Goal: Information Seeking & Learning: Check status

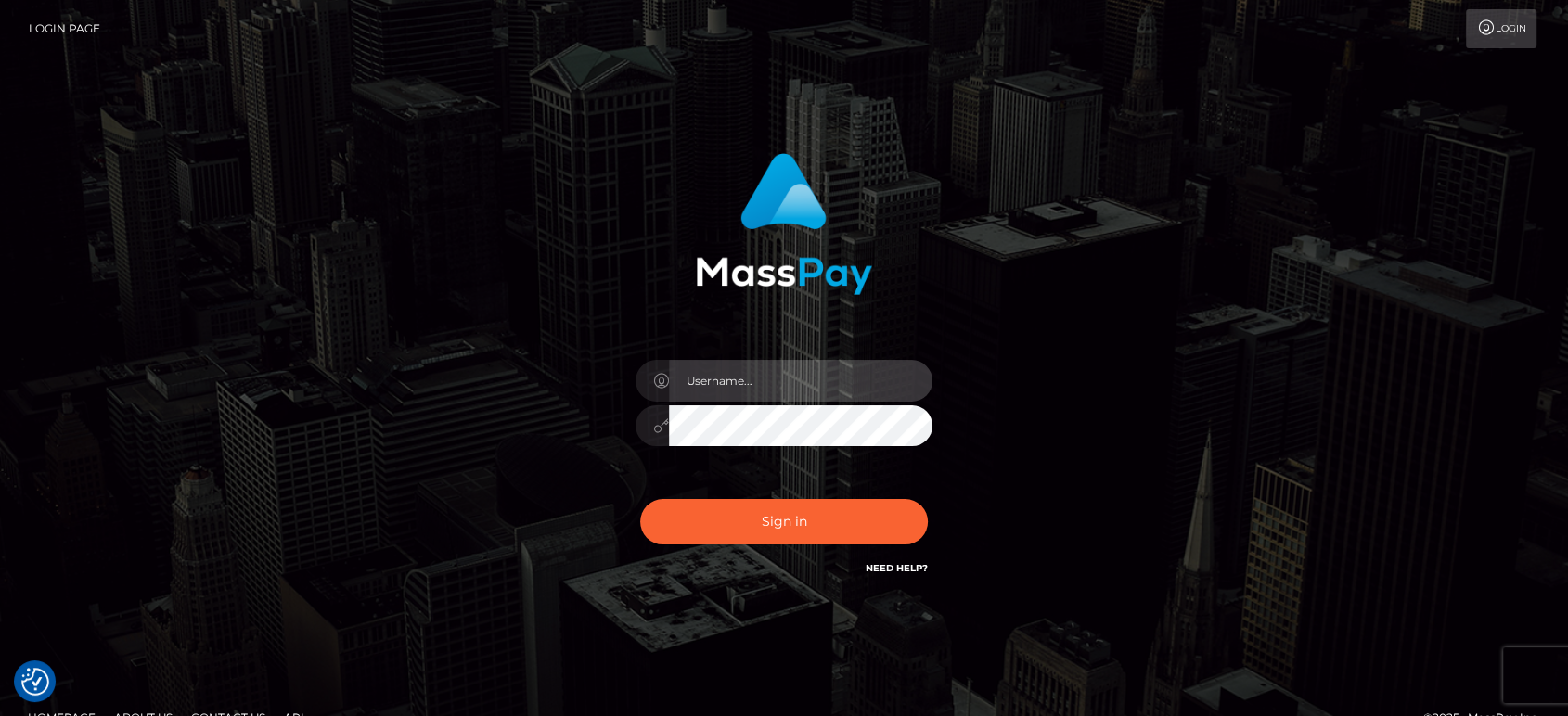
click at [746, 374] on input "text" at bounding box center [801, 380] width 263 height 42
type input "Ivan.B2"
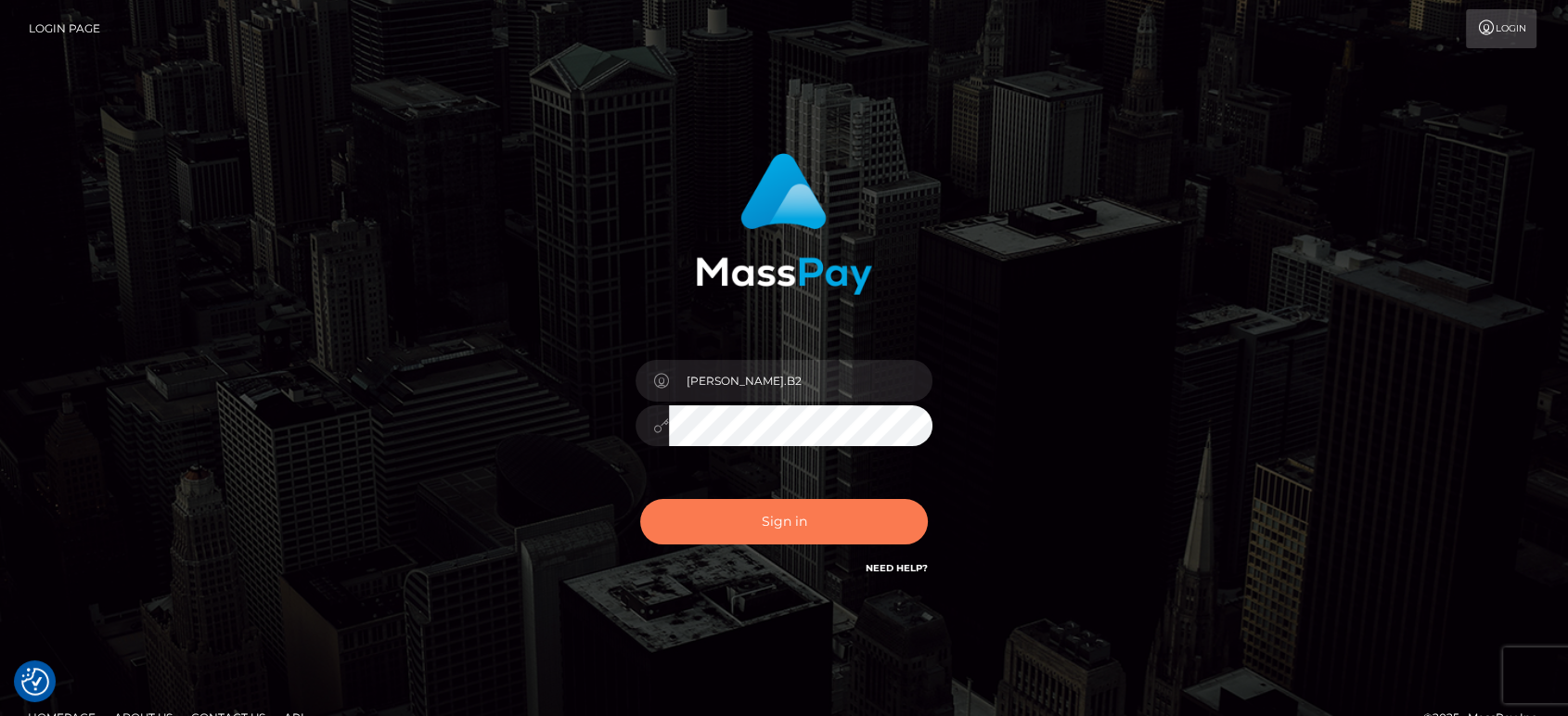
click at [822, 523] on button "Sign in" at bounding box center [783, 522] width 288 height 46
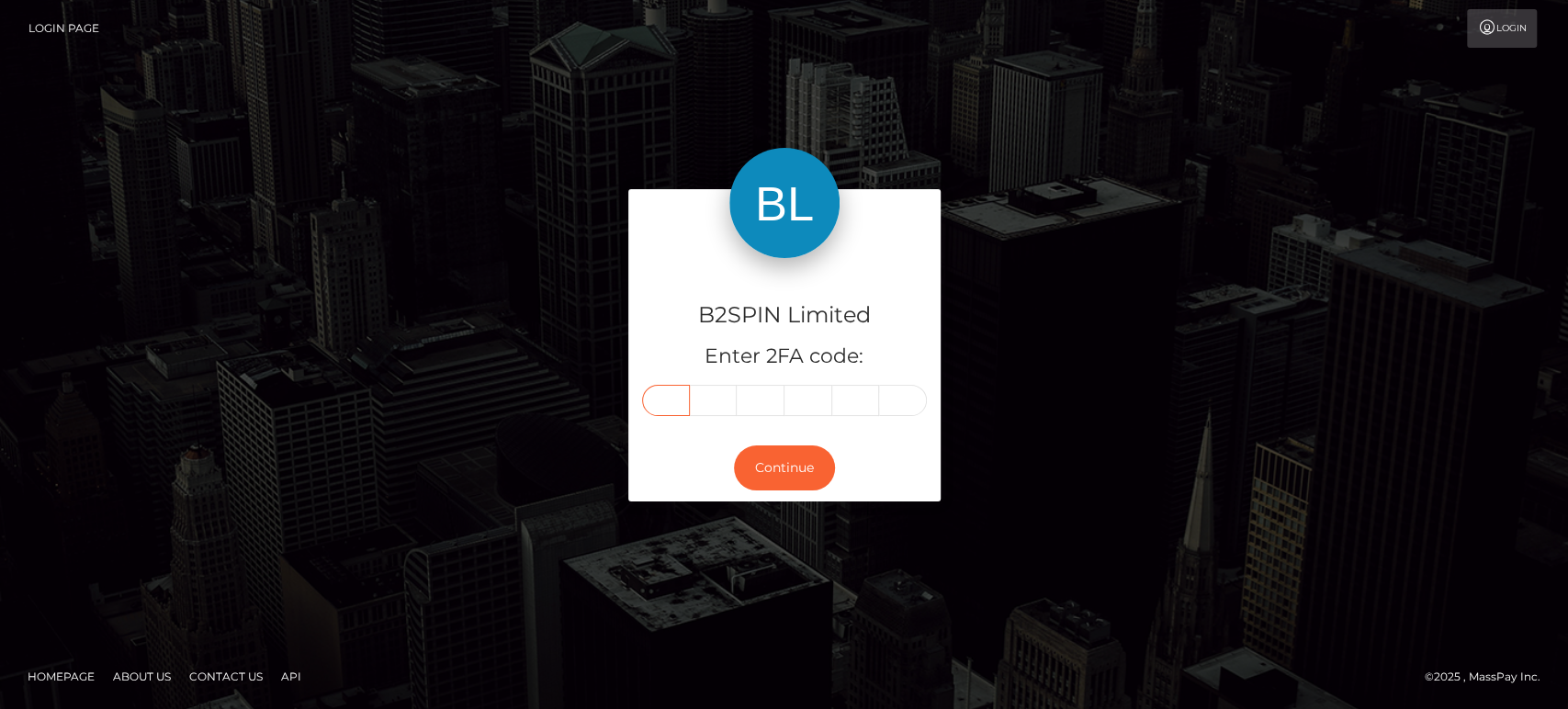
click at [675, 407] on input "text" at bounding box center [665, 401] width 47 height 31
type input "4"
type input "9"
type input "1"
type input "9"
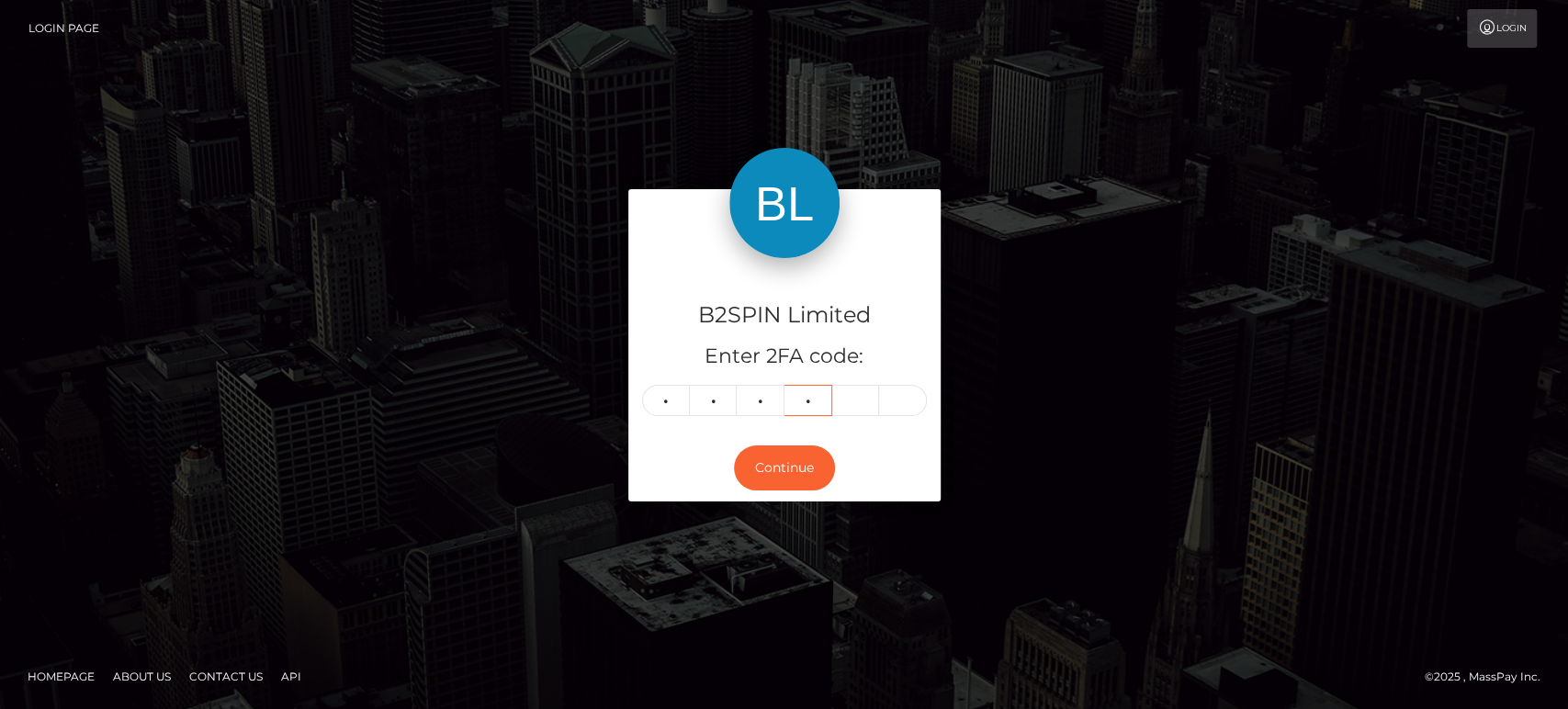
type input "3"
type input "5"
type input "1"
click at [810, 475] on button "Continue" at bounding box center [784, 468] width 101 height 45
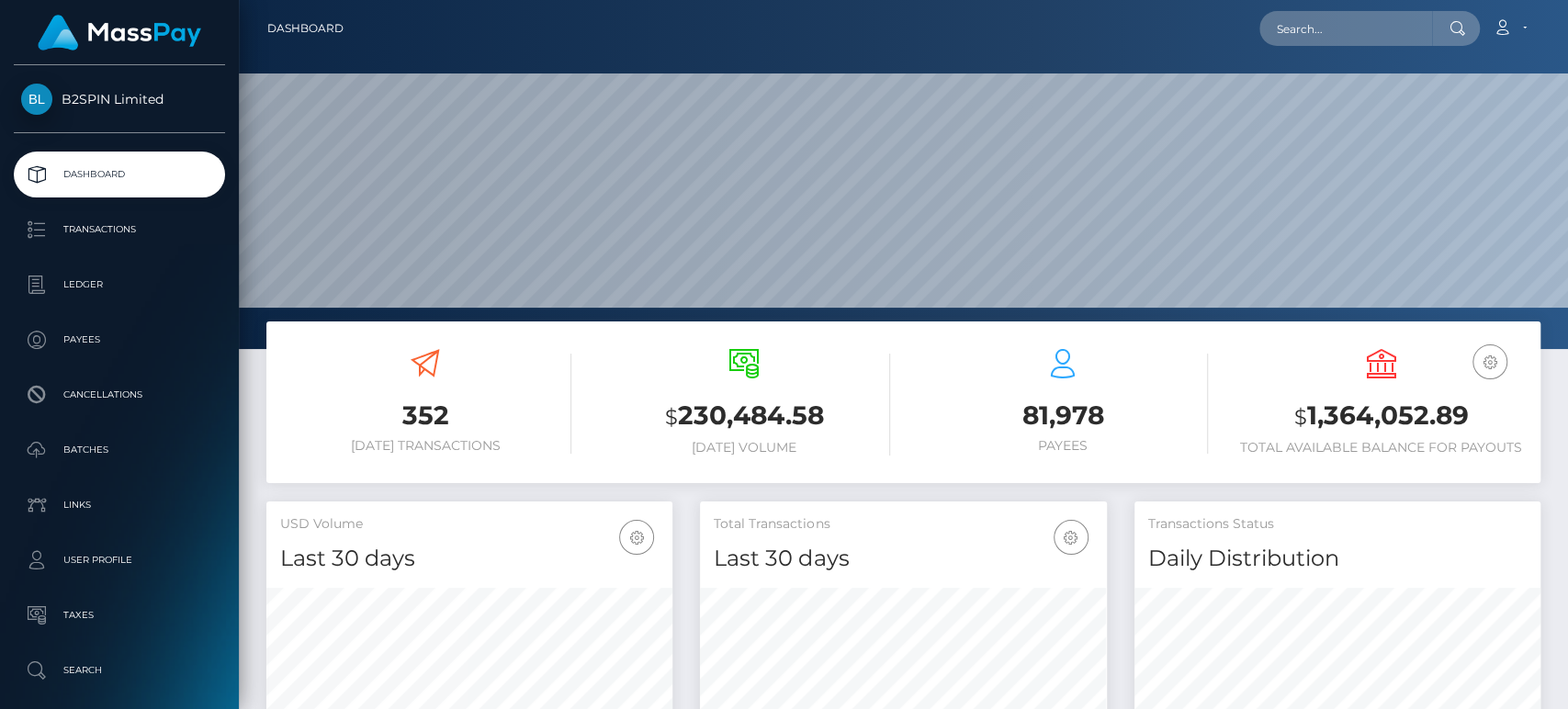
scroll to position [325, 406]
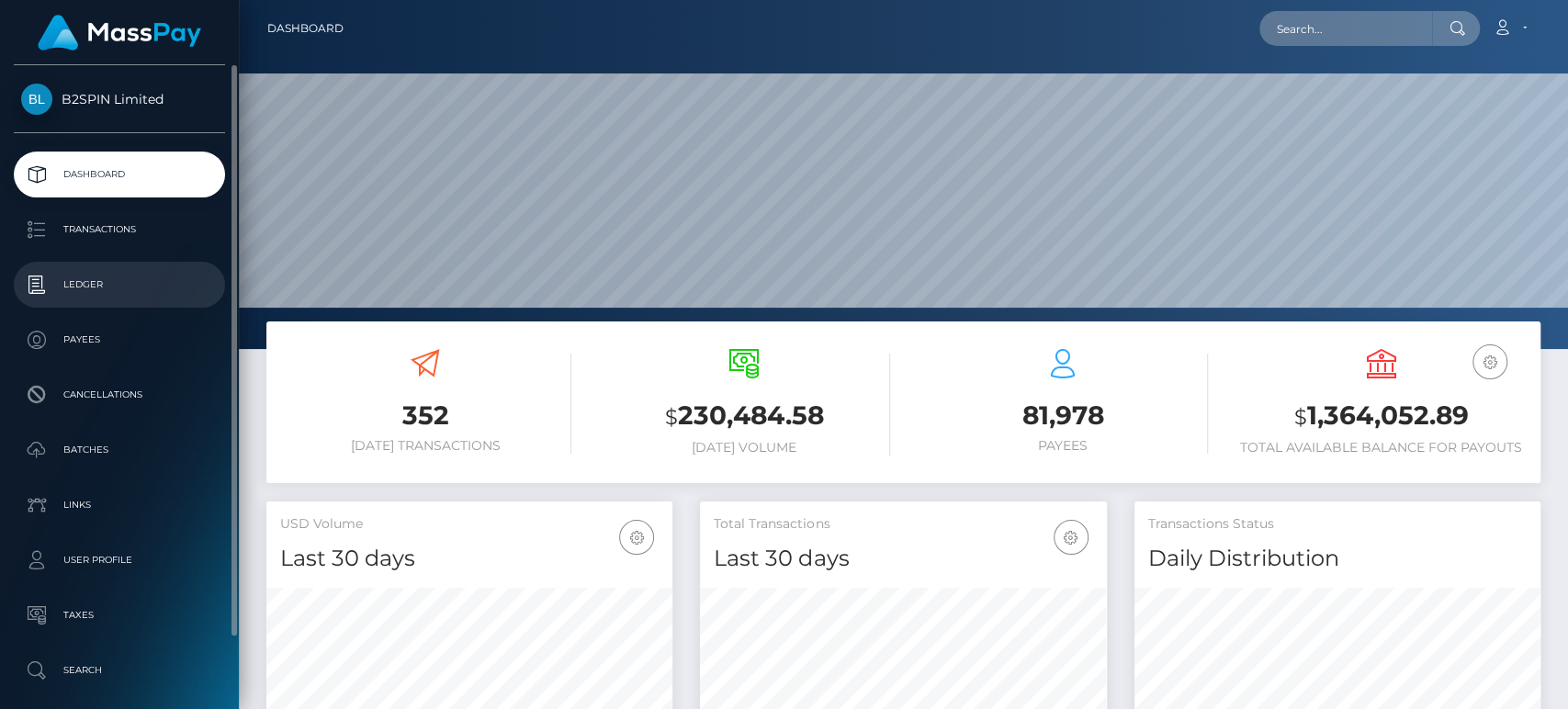
drag, startPoint x: 0, startPoint y: 0, endPoint x: 83, endPoint y: 290, distance: 301.6
click at [83, 290] on p "Ledger" at bounding box center [120, 285] width 197 height 28
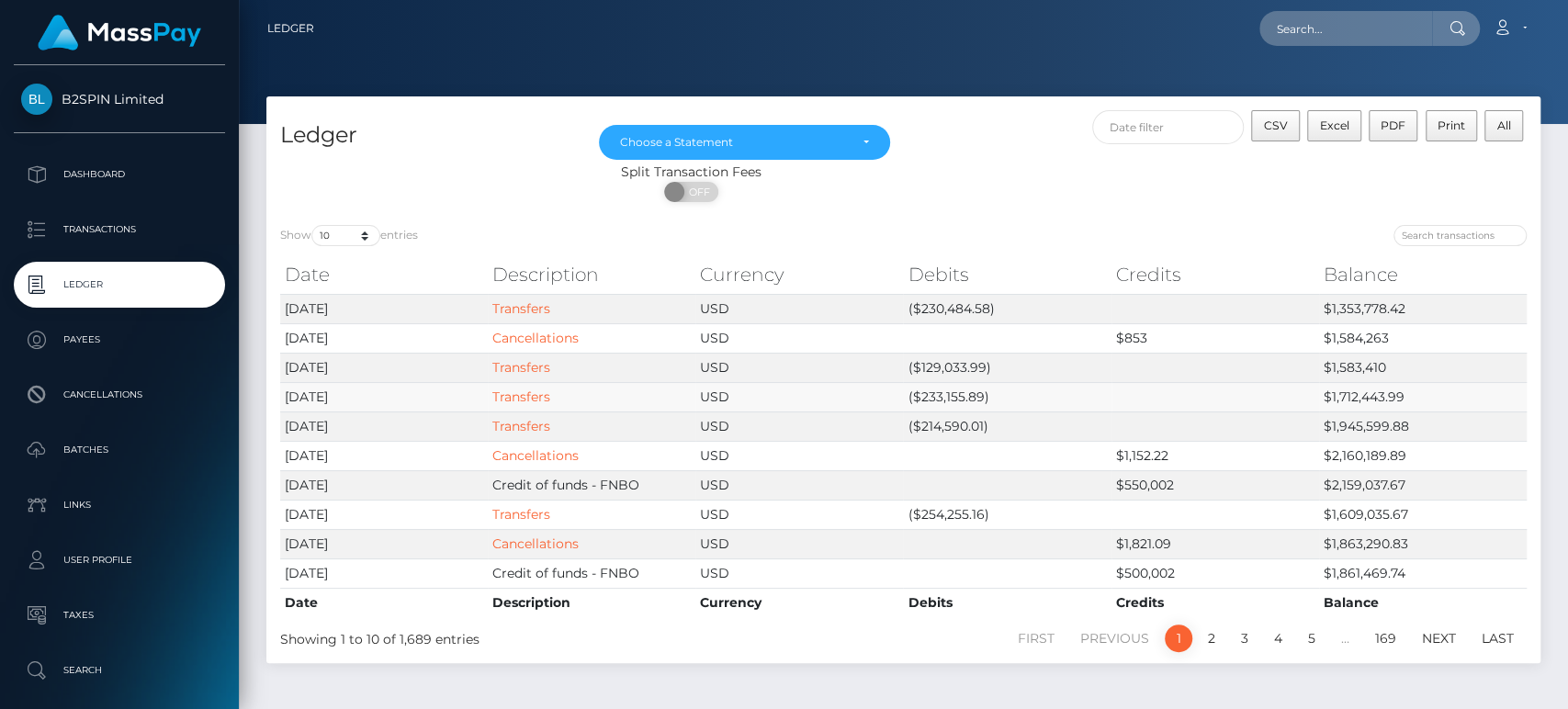
click at [958, 388] on td "($233,155.89)" at bounding box center [1006, 397] width 208 height 29
click at [964, 372] on td "($129,033.99)" at bounding box center [1006, 367] width 208 height 29
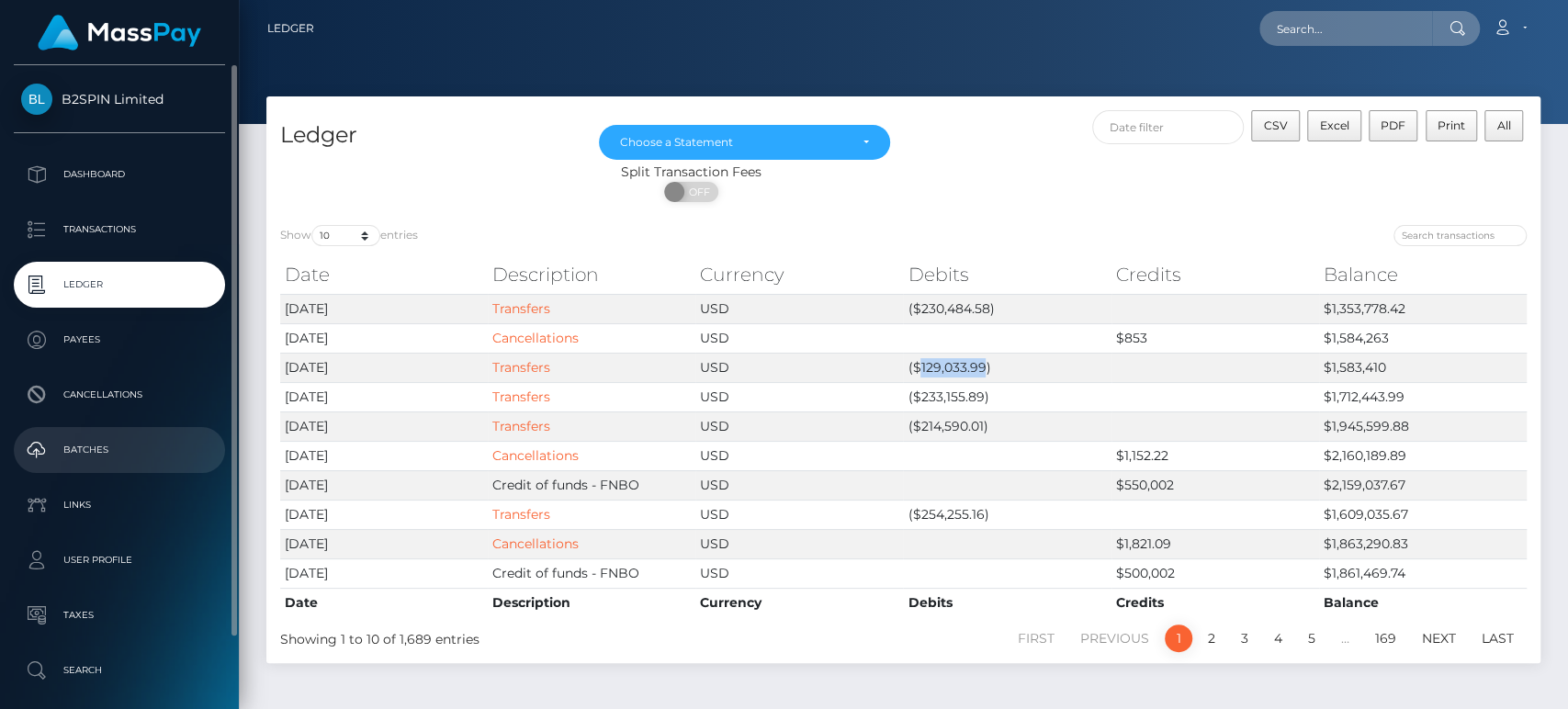
copy td "129,033.99"
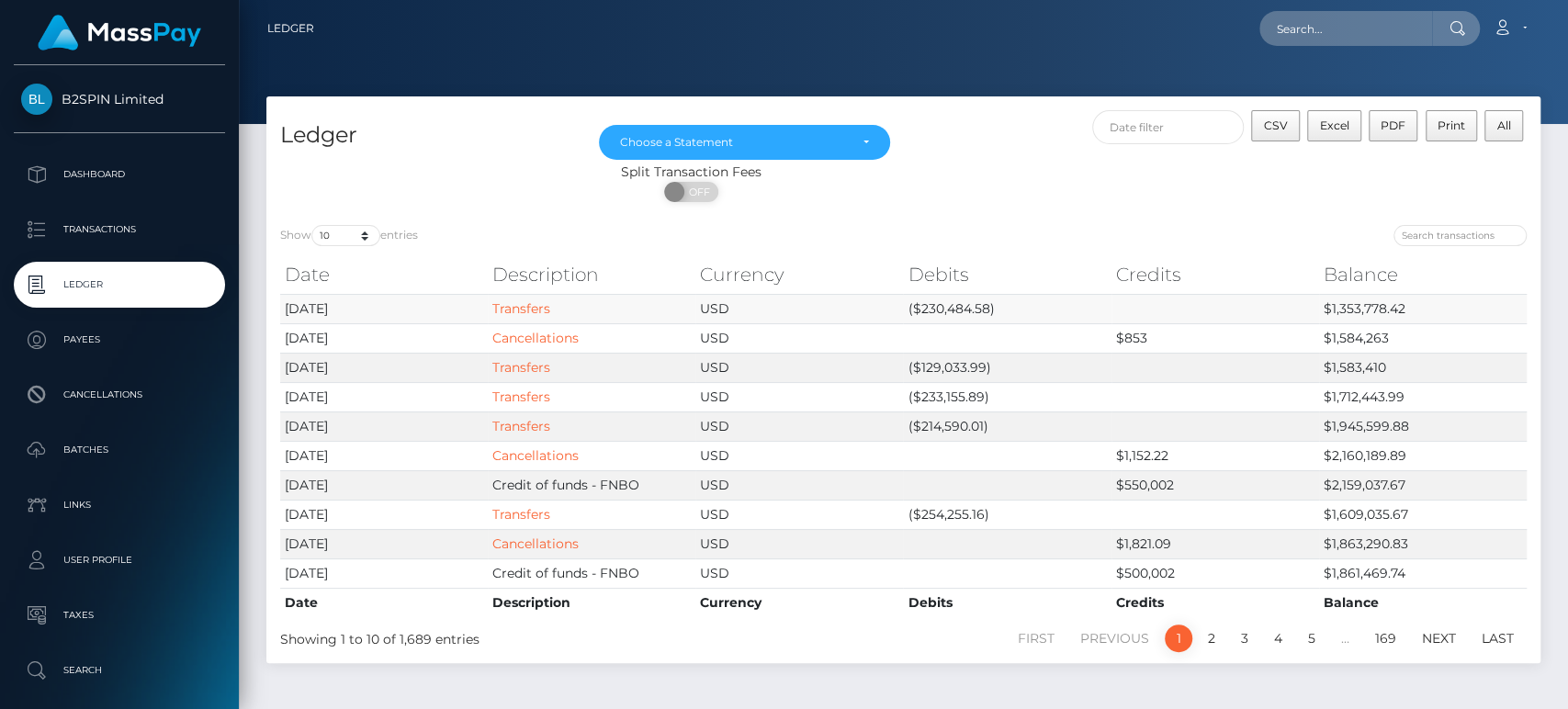
click at [978, 307] on td "($230,484.58)" at bounding box center [1006, 308] width 208 height 29
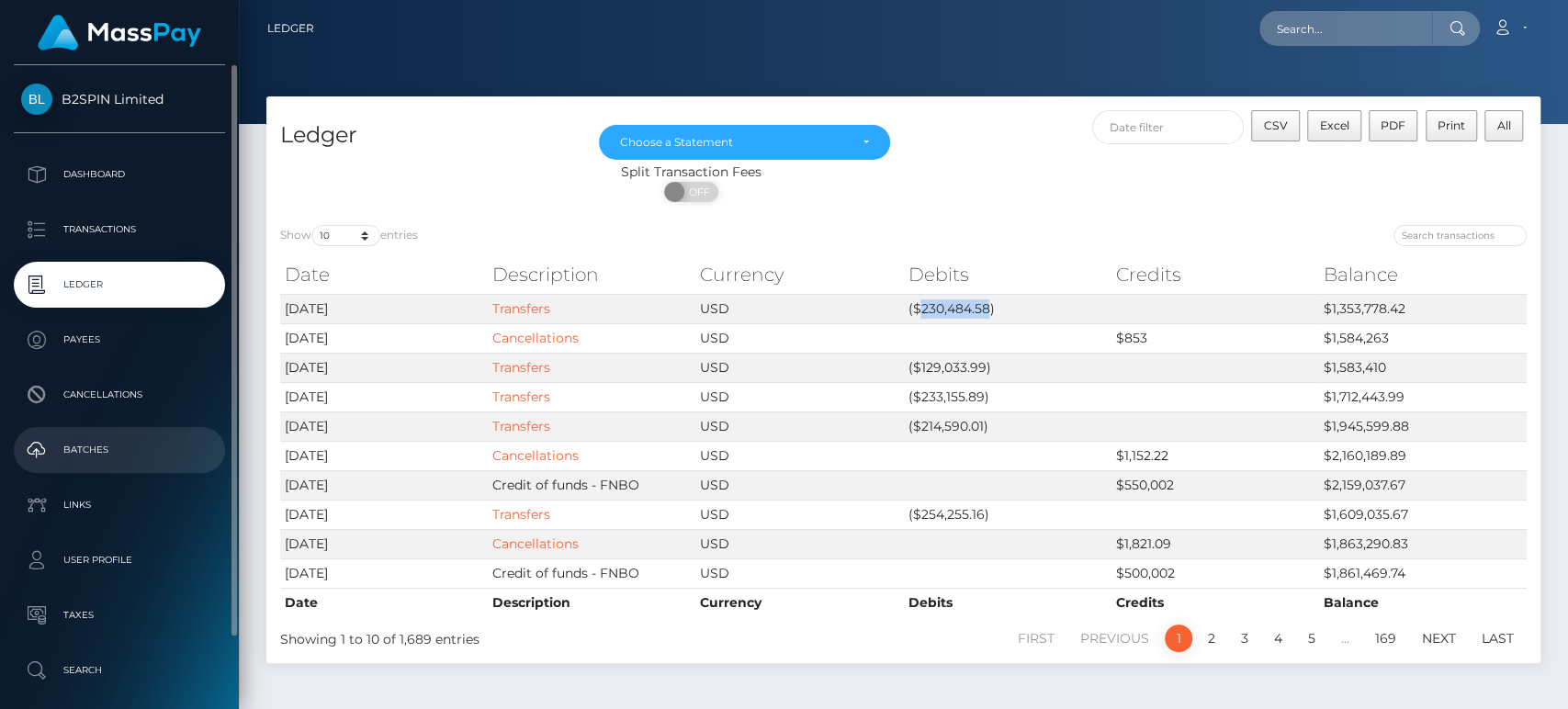
copy td "230,484.58"
